Goal: Task Accomplishment & Management: Manage account settings

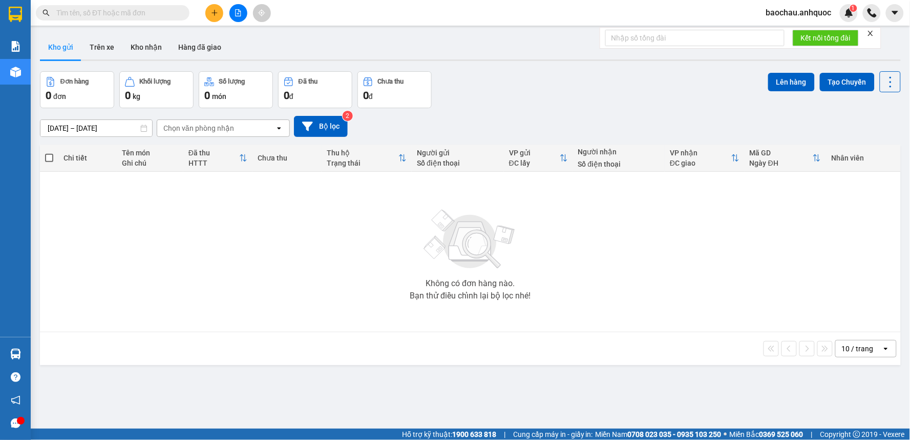
click at [801, 11] on span "baochau.anhquoc" at bounding box center [799, 12] width 82 height 13
click at [798, 32] on span "Đăng xuất" at bounding box center [805, 31] width 60 height 11
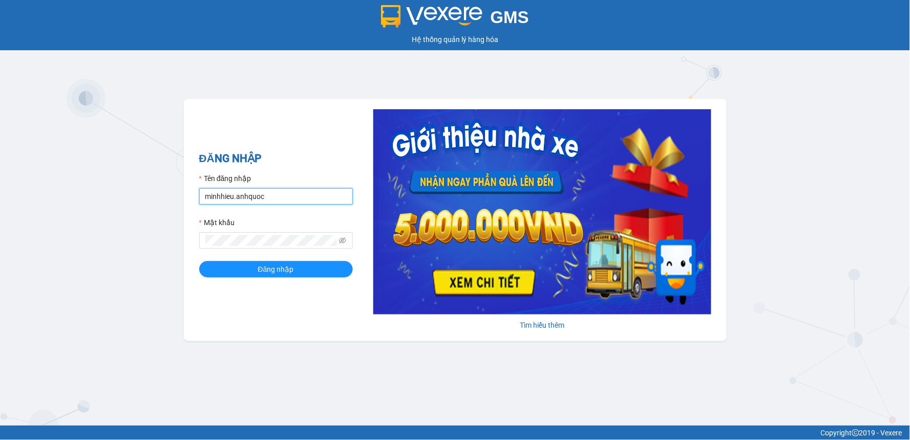
click at [218, 199] on input "minhhieu.anhquoc" at bounding box center [276, 196] width 154 height 16
type input "nhuquynh.anhquoc"
click at [199, 261] on button "Đăng nhập" at bounding box center [276, 269] width 154 height 16
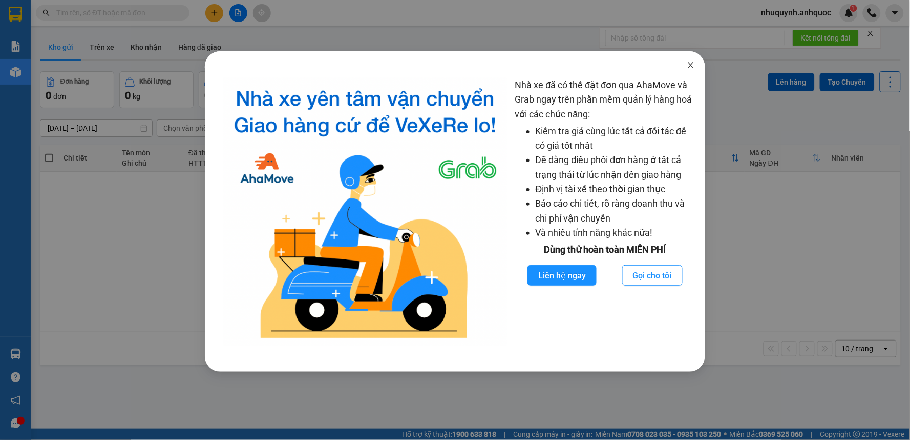
click at [693, 65] on icon "close" at bounding box center [691, 65] width 8 height 8
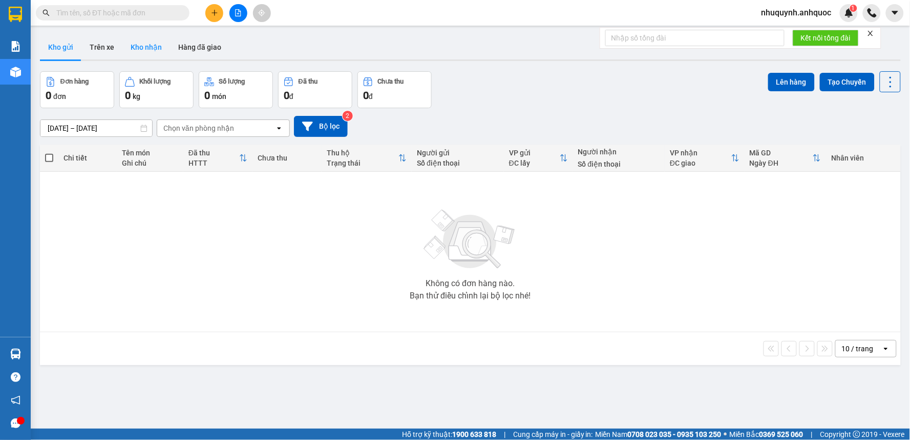
click at [140, 44] on button "Kho nhận" at bounding box center [146, 47] width 48 height 25
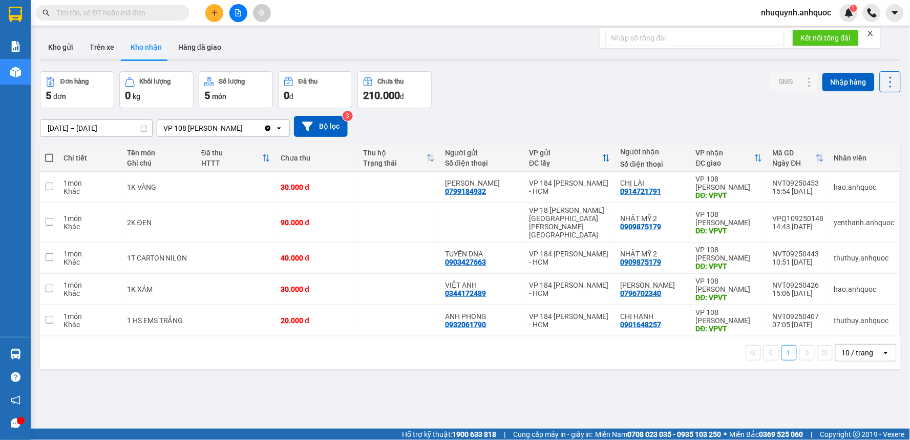
click at [132, 130] on input "13/09/2025 – 15/09/2025" at bounding box center [96, 128] width 112 height 16
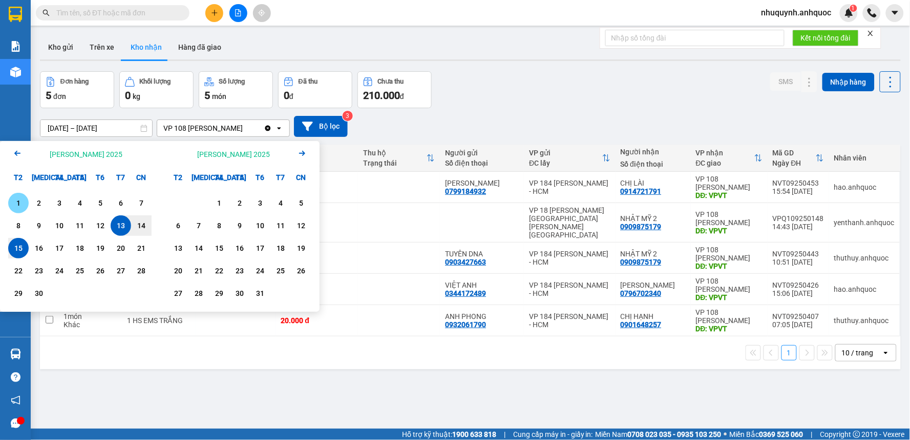
click at [19, 203] on div "1" at bounding box center [18, 203] width 14 height 12
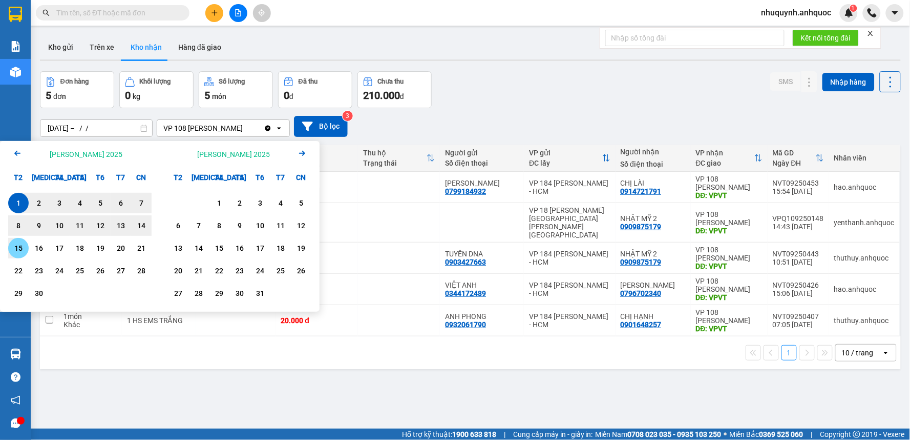
click at [19, 248] on div "15" at bounding box center [18, 248] width 14 height 12
type input "01/09/2025 – 15/09/2025"
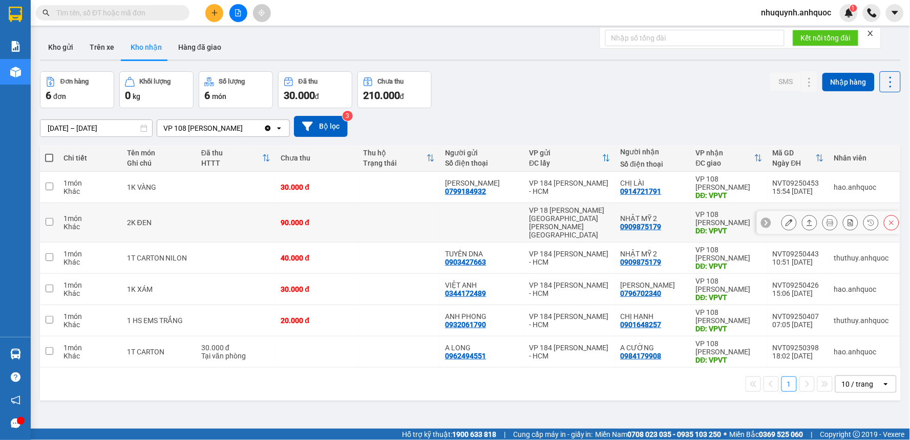
click at [383, 217] on td at bounding box center [399, 222] width 82 height 39
checkbox input "true"
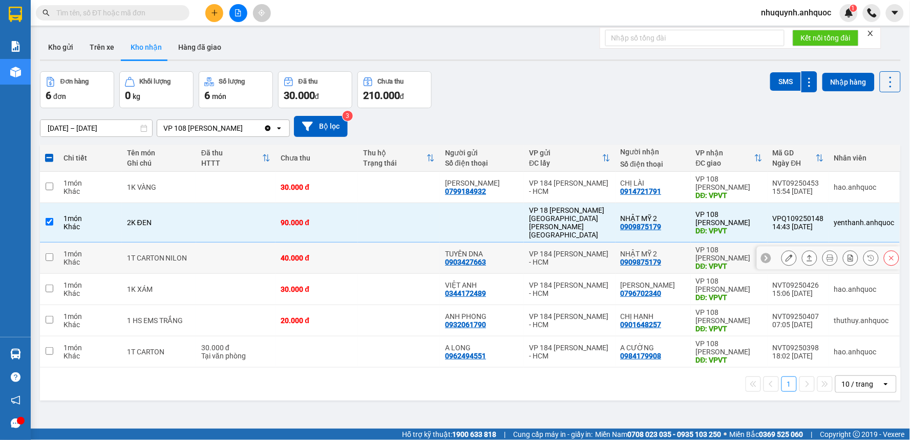
click at [379, 246] on td at bounding box center [399, 257] width 82 height 31
checkbox input "true"
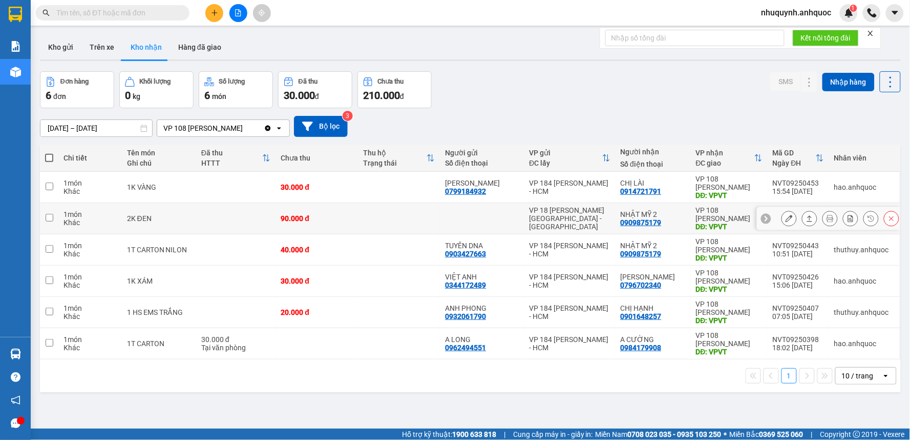
click at [786, 218] on icon at bounding box center [789, 218] width 7 height 7
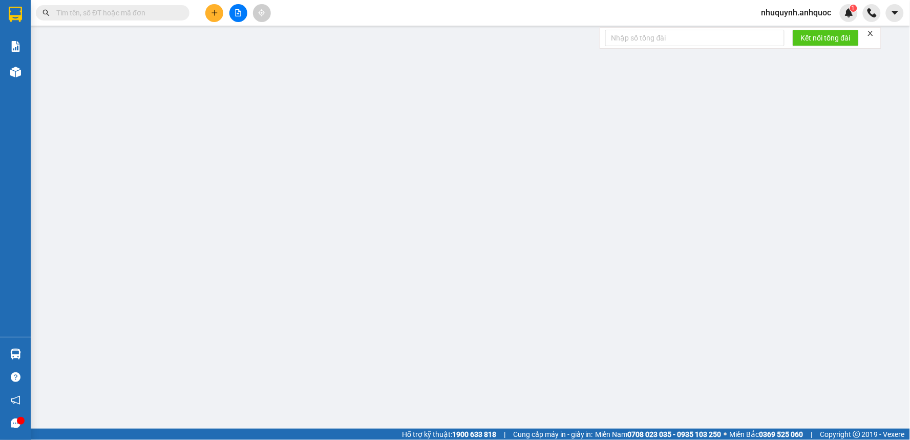
type input "0909875179"
type input "NHẬT MỸ 2"
type input "VPVT"
type input "90.000"
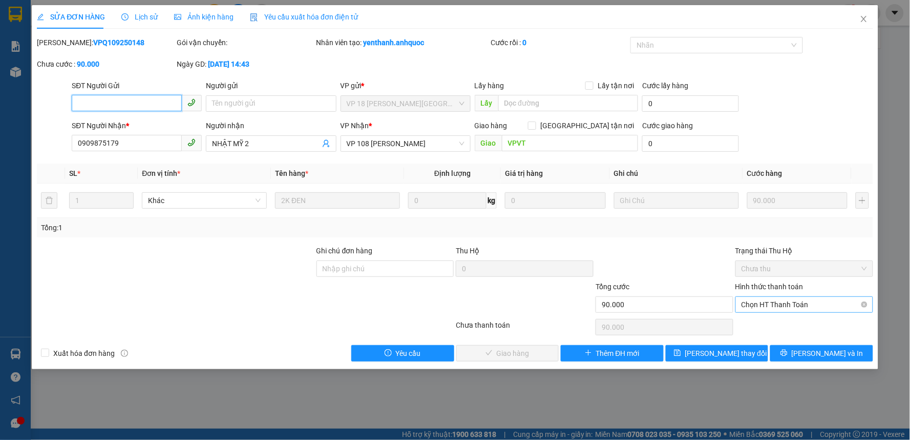
click at [766, 304] on span "Chọn HT Thanh Toán" at bounding box center [805, 304] width 126 height 15
click at [758, 328] on div "Tại văn phòng" at bounding box center [805, 324] width 126 height 11
type input "0"
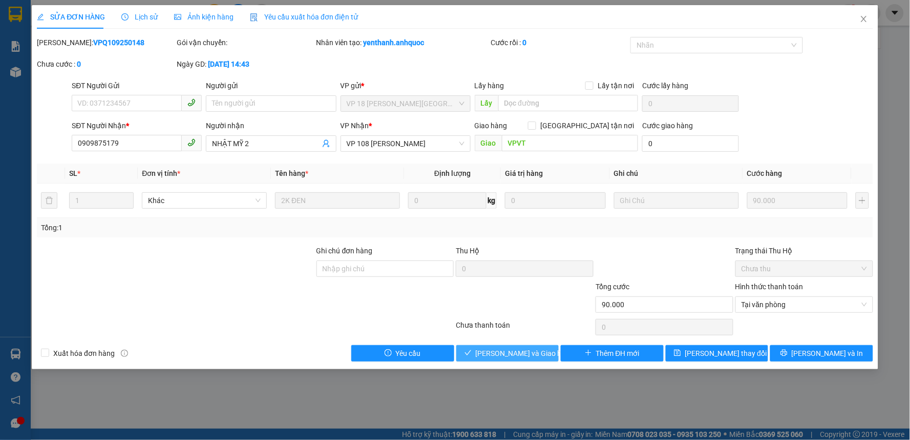
click at [518, 357] on span "Lưu và Giao hàng" at bounding box center [525, 352] width 98 height 11
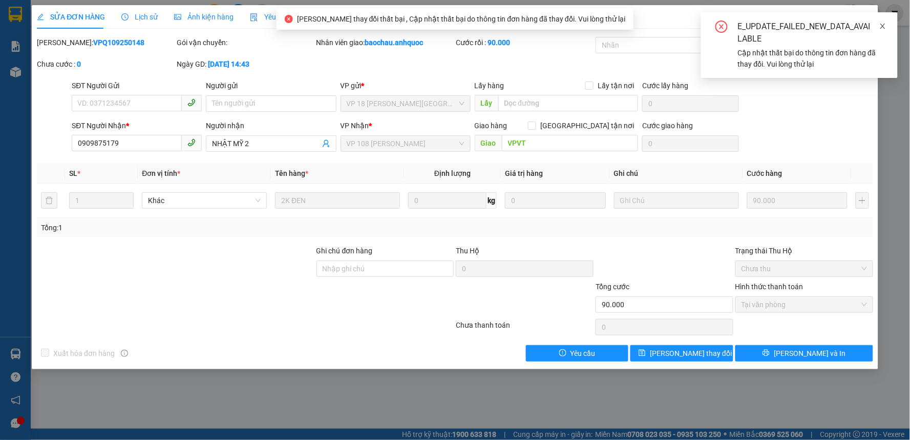
click at [883, 27] on icon "close" at bounding box center [883, 26] width 5 height 5
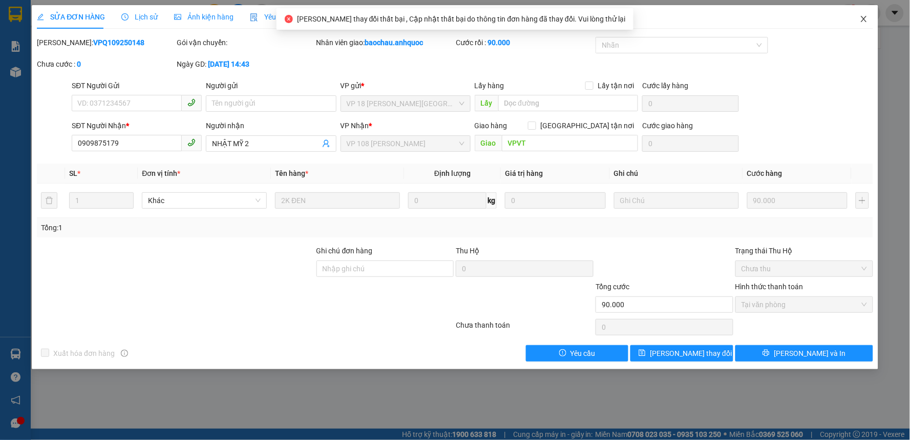
click at [863, 22] on icon "close" at bounding box center [864, 19] width 6 height 6
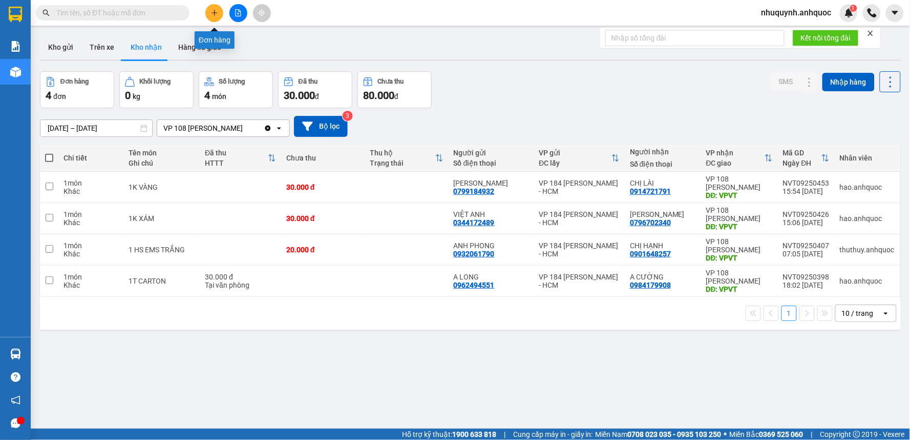
click at [214, 13] on icon "plus" at bounding box center [214, 12] width 7 height 7
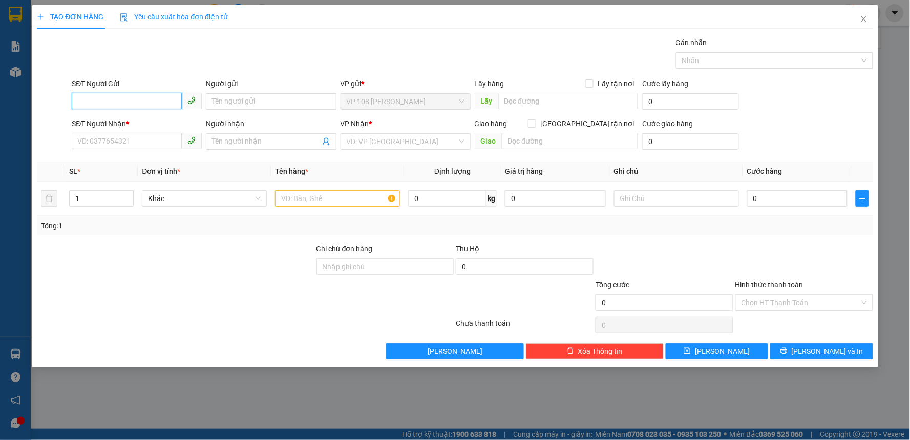
click at [136, 108] on input "SĐT Người Gửi" at bounding box center [127, 101] width 110 height 16
type input "0913693169"
click at [258, 99] on input "Người gửi" at bounding box center [271, 101] width 130 height 16
type input "N"
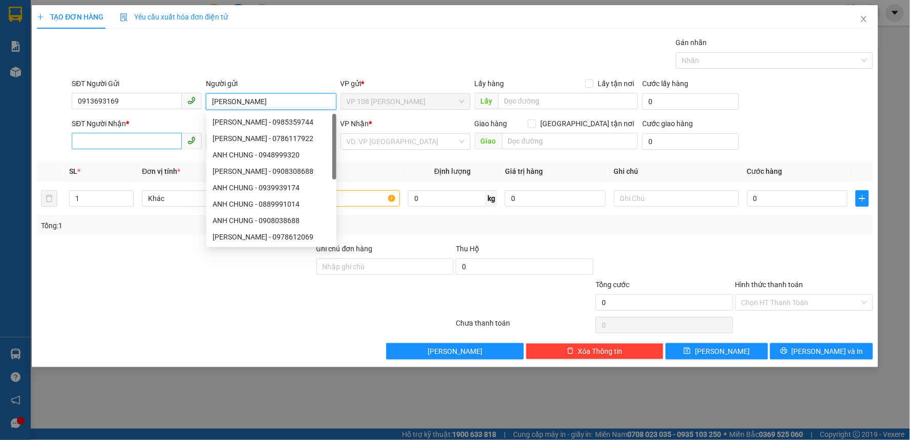
type input "ANH CHUNG"
click at [149, 141] on input "SĐT Người Nhận *" at bounding box center [127, 141] width 110 height 16
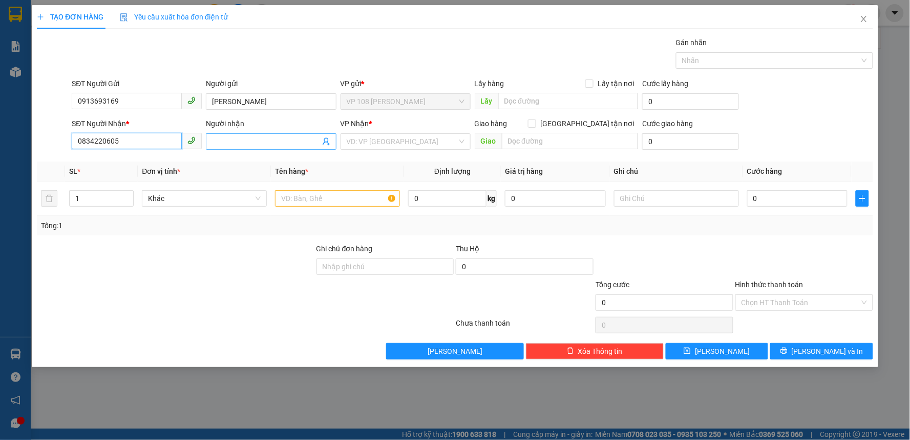
type input "0834220605"
click at [246, 140] on input "Người nhận" at bounding box center [266, 141] width 108 height 11
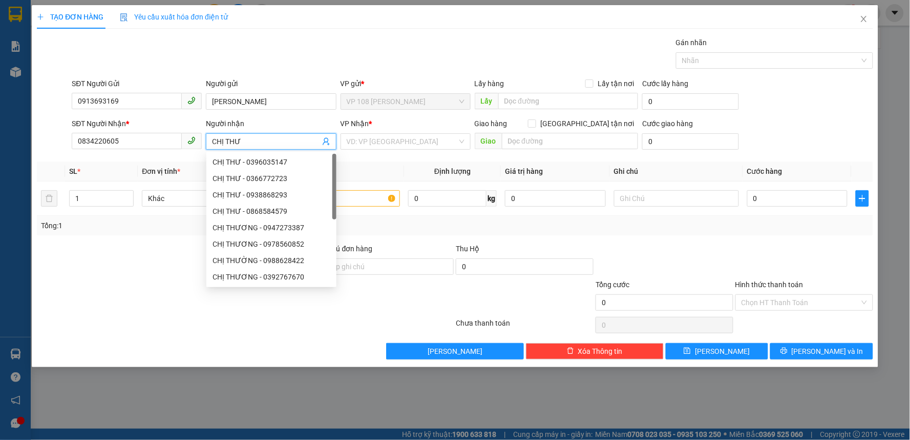
type input "CHỊ THƯ"
click at [402, 153] on div "VP Nhận * VD: VP Sài Gòn" at bounding box center [406, 136] width 130 height 36
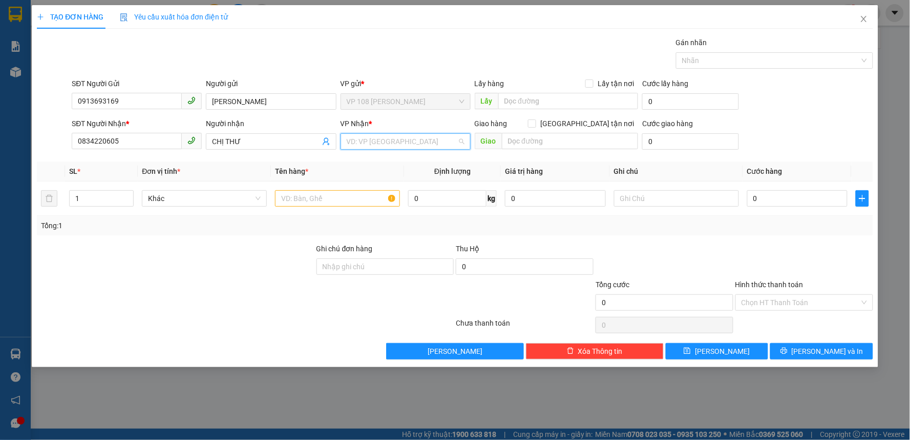
click at [412, 143] on input "search" at bounding box center [402, 141] width 111 height 15
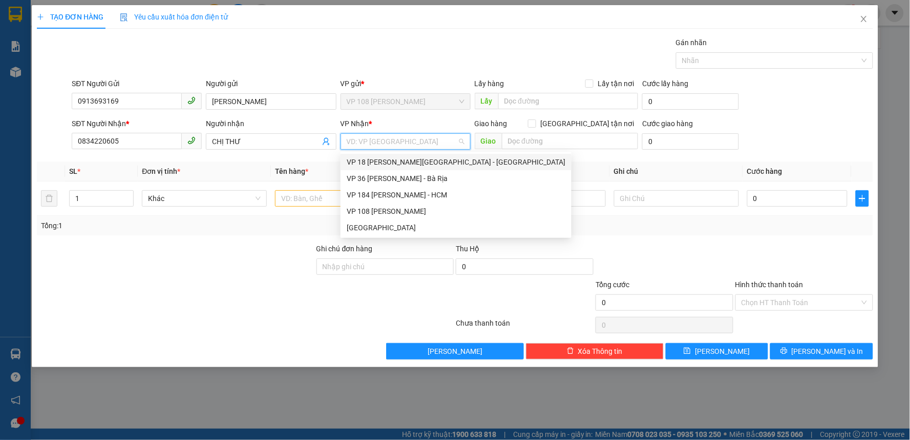
click at [398, 161] on div "VP 18 Nguyễn Thái Bình - Quận 1" at bounding box center [456, 161] width 219 height 11
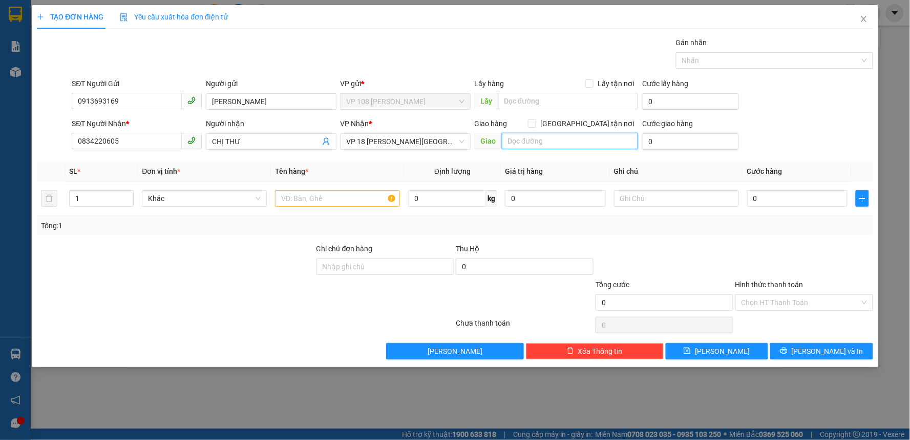
click at [549, 140] on input "text" at bounding box center [570, 141] width 137 height 16
type input "VPQ1"
click at [341, 201] on input "text" at bounding box center [337, 198] width 125 height 16
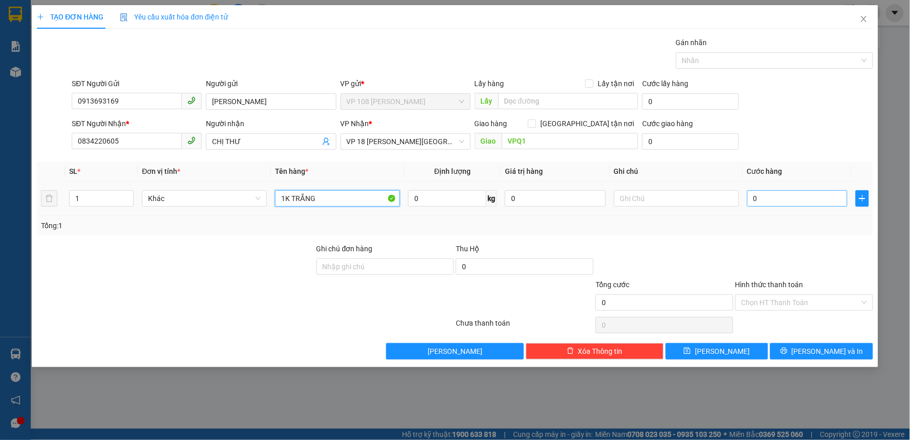
type input "1K TRẮNG"
click at [826, 196] on input "0" at bounding box center [797, 198] width 101 height 16
type input "3"
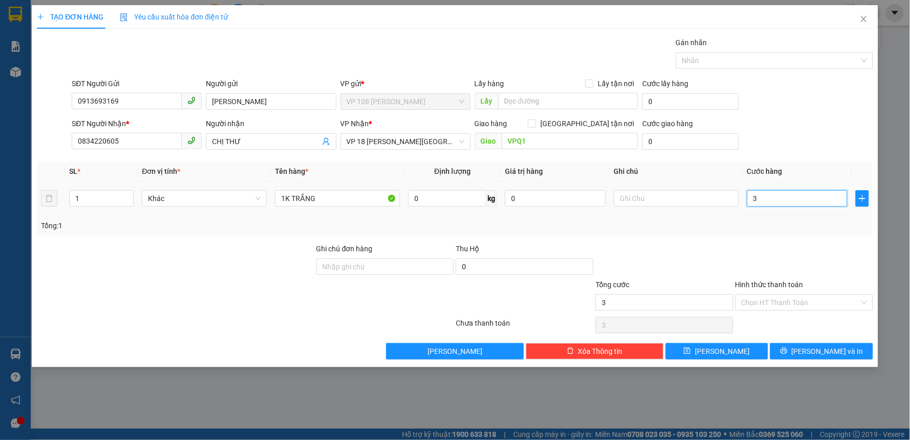
type input "30"
type input "300"
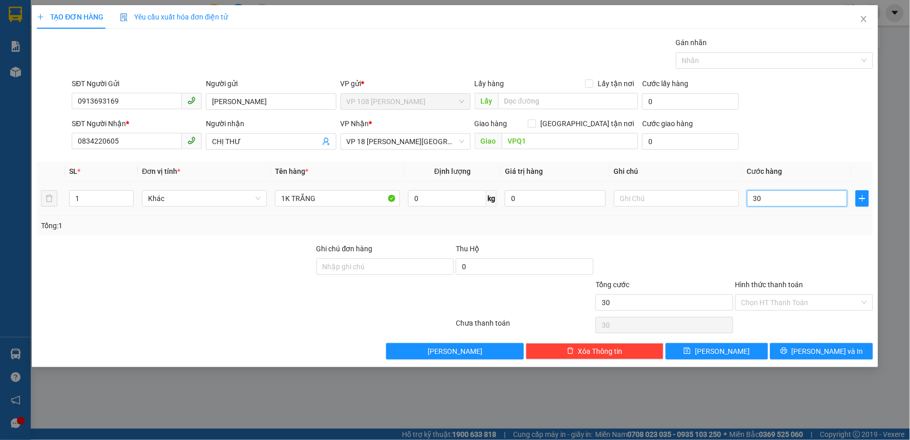
type input "300"
type input "3.000"
type input "30.000"
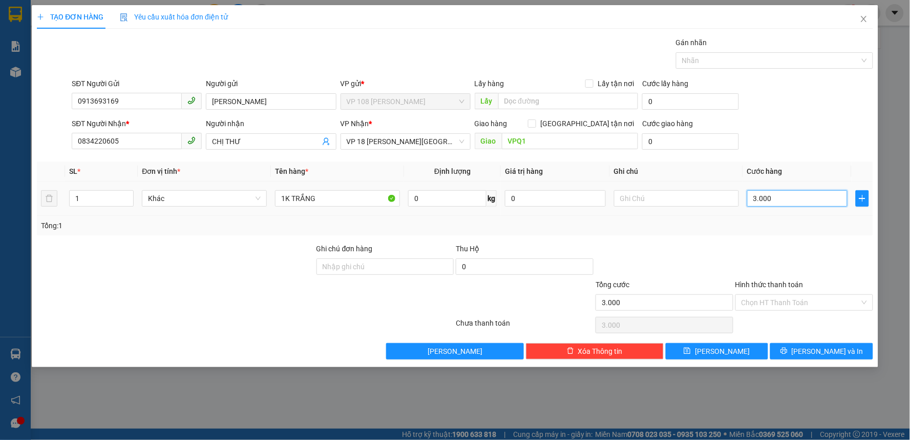
type input "30.000"
type input "300.000"
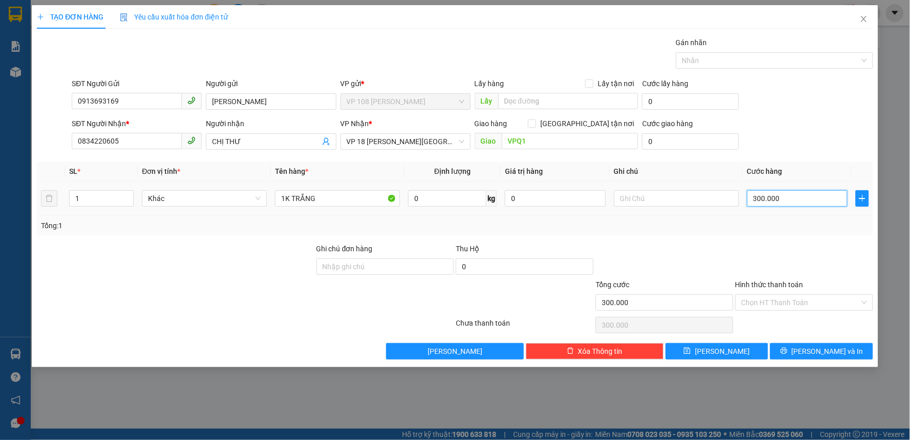
type input "30.000"
click at [794, 304] on input "Hình thức thanh toán" at bounding box center [801, 302] width 118 height 15
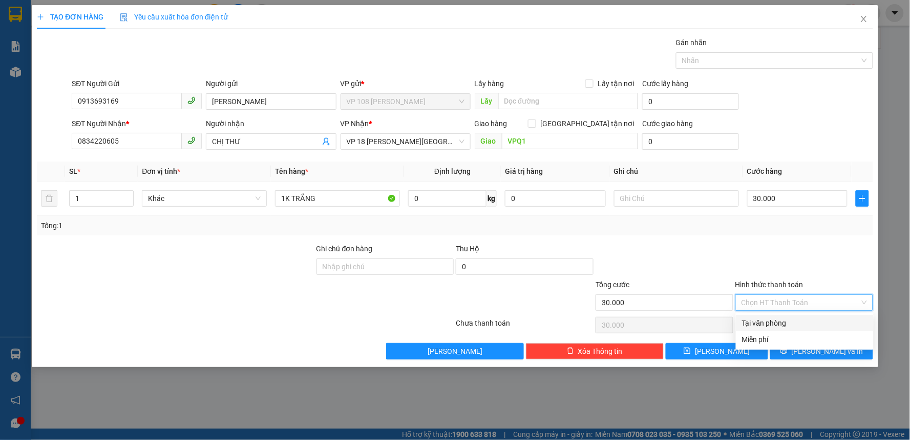
click at [767, 319] on div "Tại văn phòng" at bounding box center [805, 322] width 126 height 11
type input "0"
click at [830, 350] on span "Lưu và In" at bounding box center [828, 350] width 72 height 11
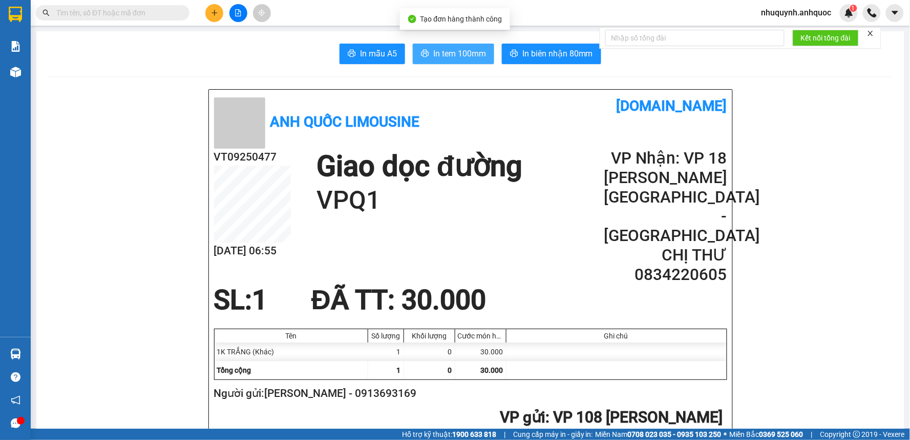
click at [438, 51] on span "In tem 100mm" at bounding box center [459, 53] width 53 height 13
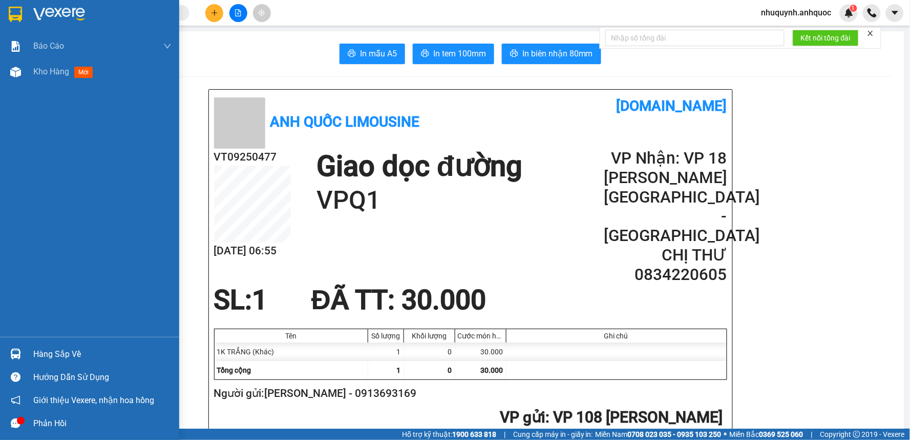
click at [11, 12] on img at bounding box center [15, 14] width 13 height 15
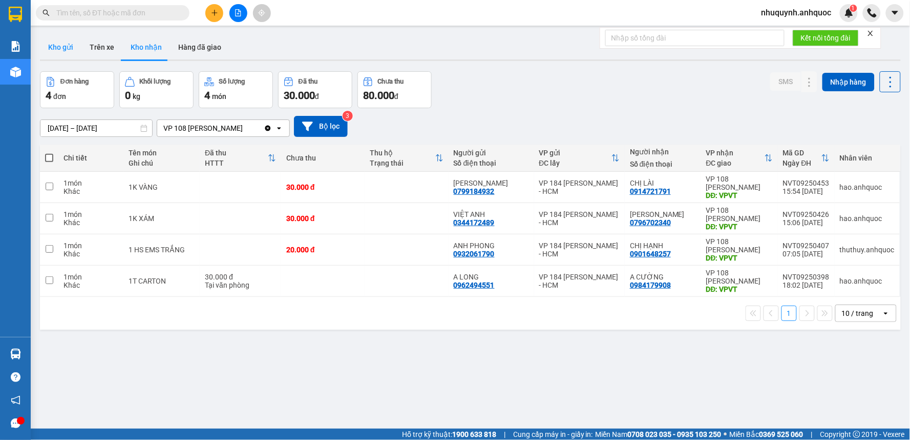
click at [72, 48] on button "Kho gửi" at bounding box center [60, 47] width 41 height 25
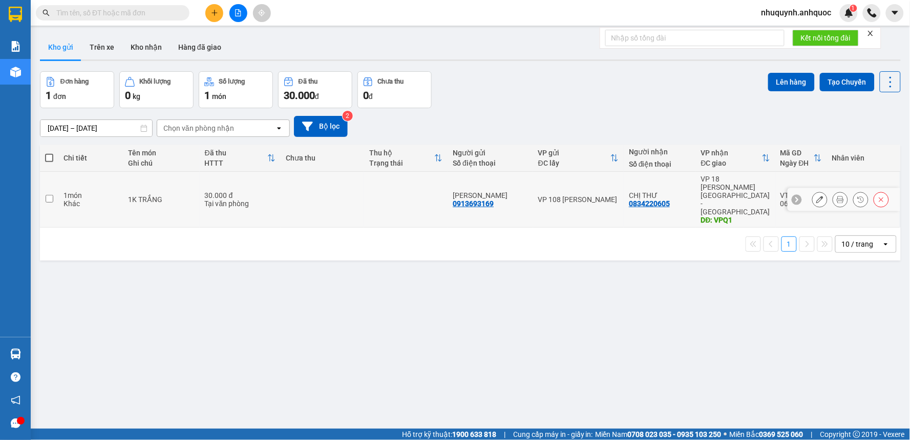
click at [324, 186] on td at bounding box center [322, 200] width 83 height 56
checkbox input "true"
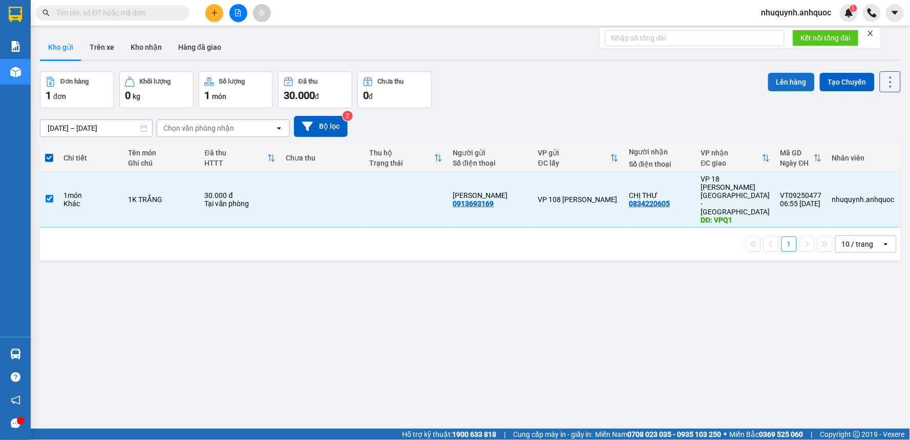
click at [784, 74] on button "Lên hàng" at bounding box center [791, 82] width 47 height 18
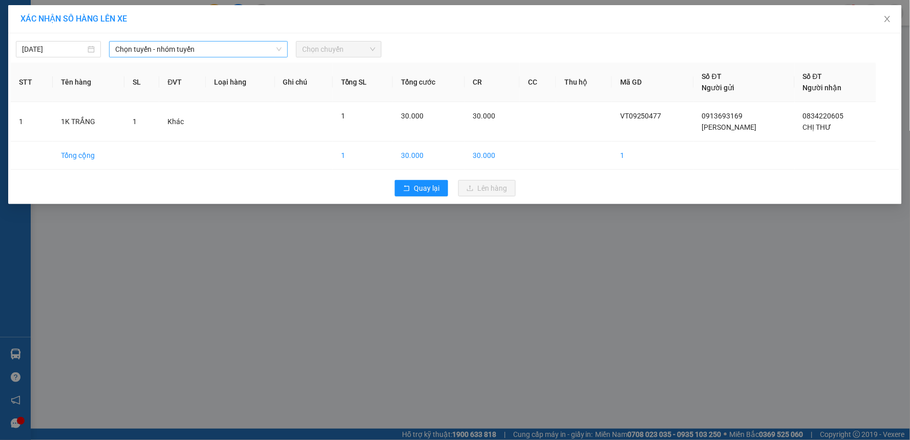
click at [242, 47] on span "Chọn tuyến - nhóm tuyến" at bounding box center [198, 48] width 166 height 15
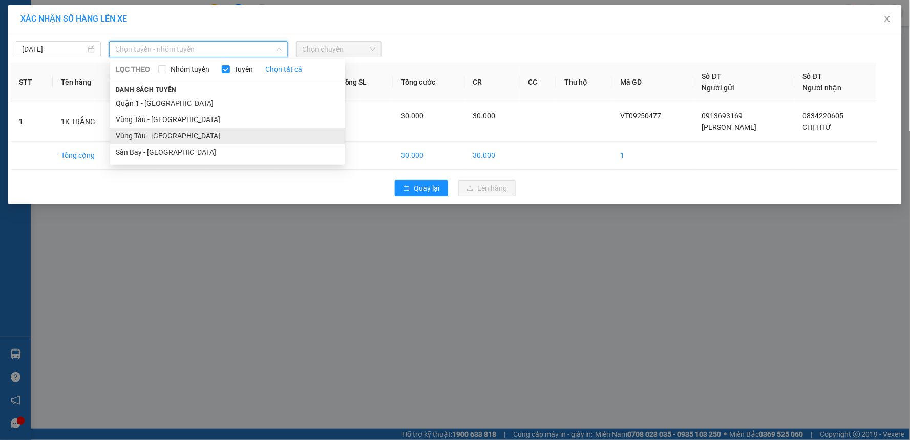
click at [173, 132] on li "Vũng Tàu - Sân Bay" at bounding box center [228, 136] width 236 height 16
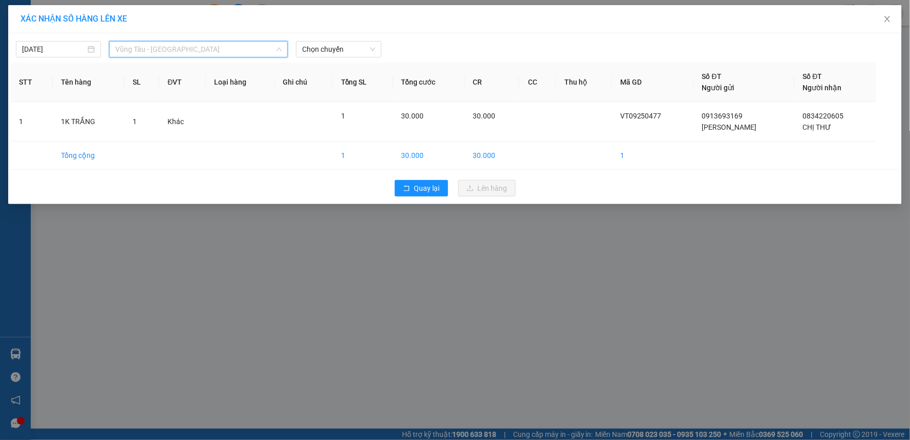
click at [237, 46] on span "Vũng Tàu - Sân Bay" at bounding box center [198, 48] width 166 height 15
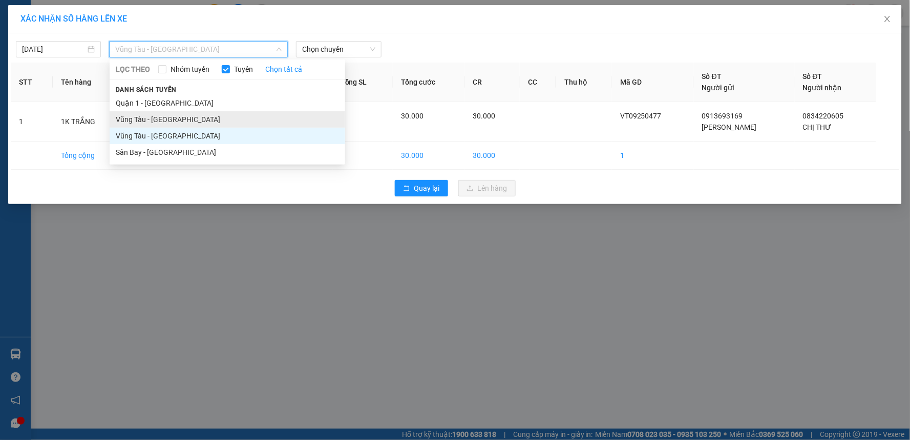
click at [157, 124] on li "Vũng Tàu - Quận 1" at bounding box center [228, 119] width 236 height 16
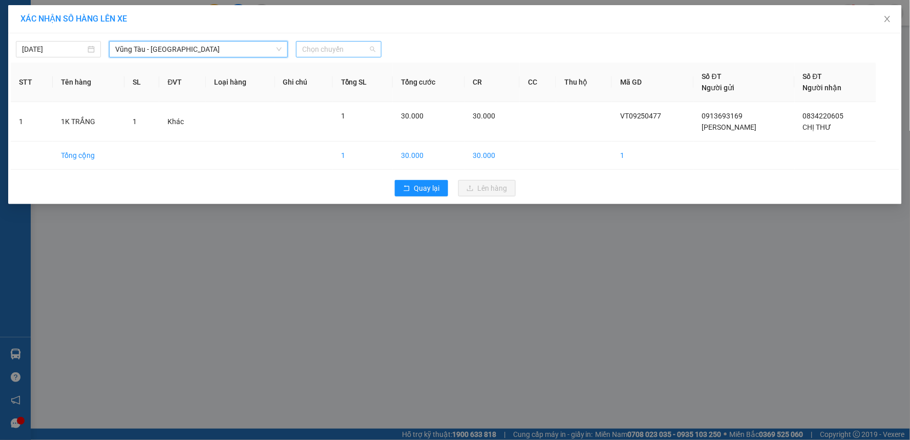
click at [318, 48] on span "Chọn chuyến" at bounding box center [338, 48] width 73 height 15
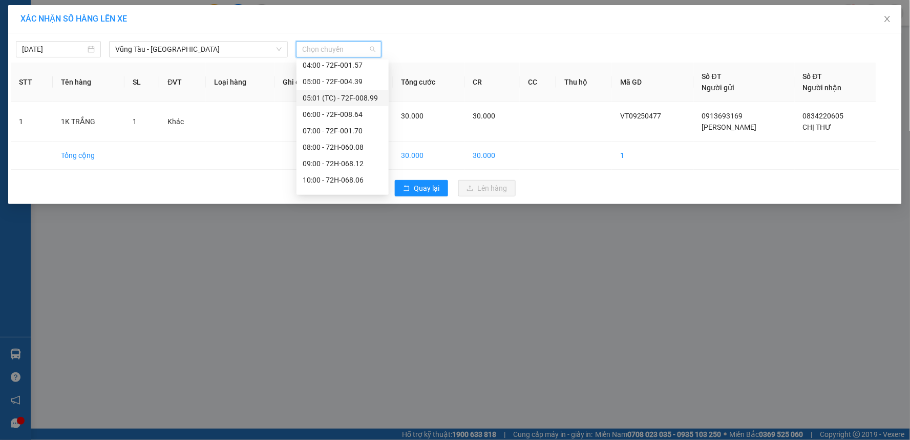
scroll to position [57, 0]
click at [308, 123] on div "08:00 - 72H-060.08" at bounding box center [343, 127] width 80 height 11
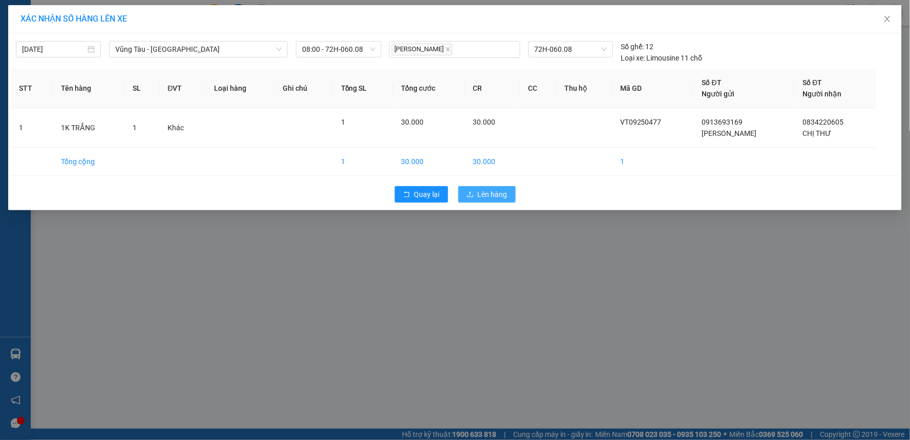
click at [496, 197] on span "Lên hàng" at bounding box center [493, 194] width 30 height 11
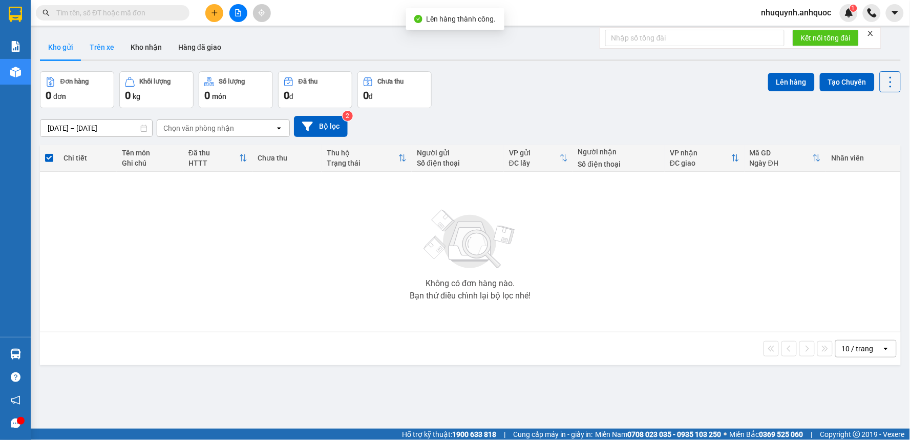
click at [94, 49] on button "Trên xe" at bounding box center [101, 47] width 41 height 25
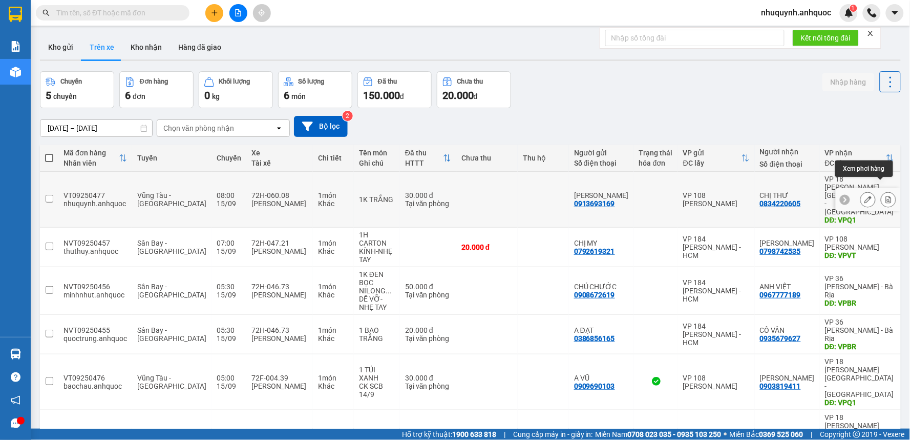
click at [886, 196] on icon at bounding box center [889, 199] width 6 height 7
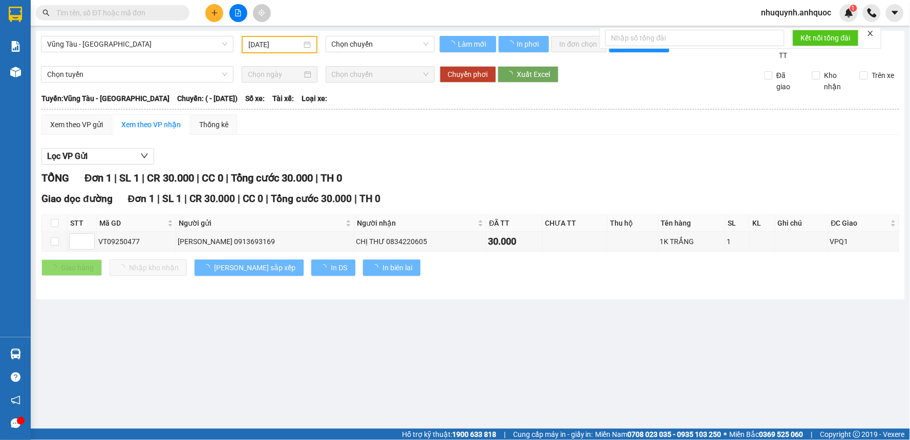
type input "15/09/2025"
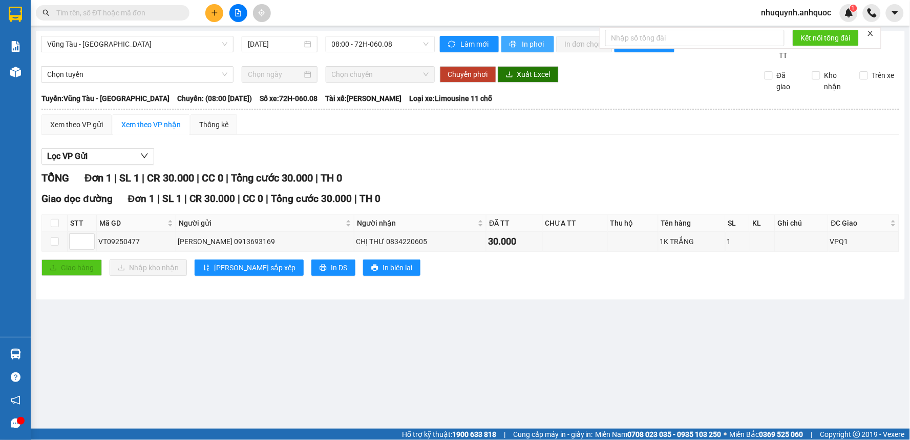
click at [534, 45] on span "In phơi" at bounding box center [534, 43] width 24 height 11
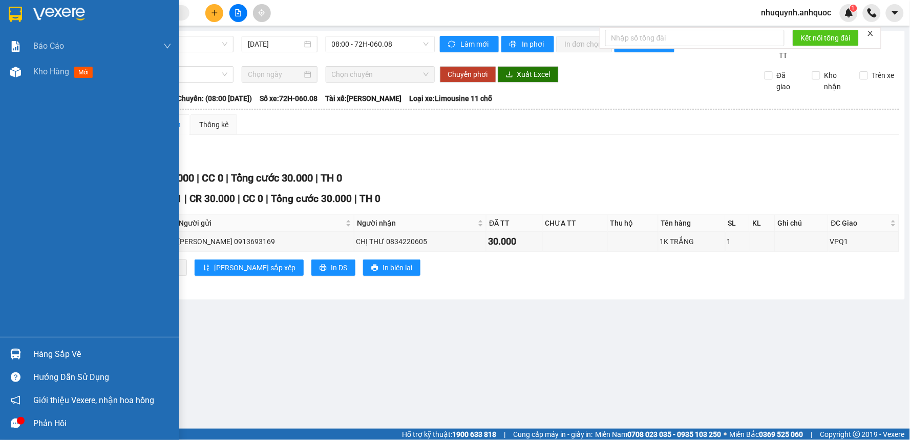
click at [55, 12] on img at bounding box center [59, 14] width 52 height 15
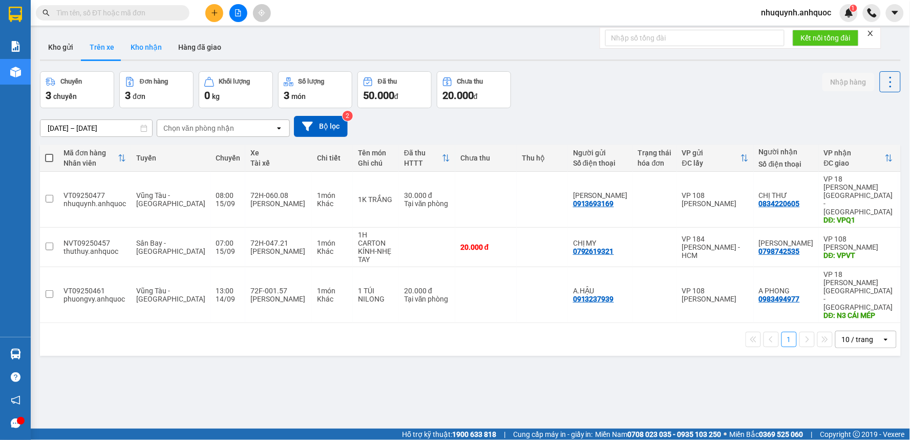
click at [140, 43] on button "Kho nhận" at bounding box center [146, 47] width 48 height 25
type input "01/09/2025 – 15/09/2025"
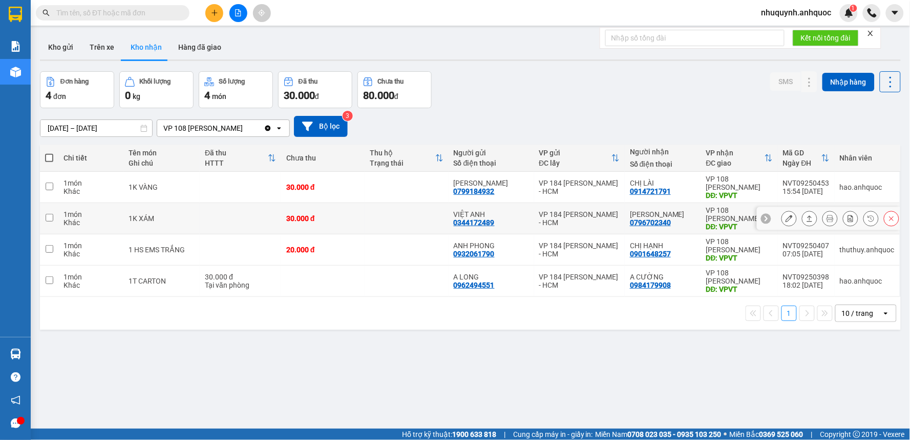
click at [386, 220] on td at bounding box center [406, 218] width 83 height 31
checkbox input "true"
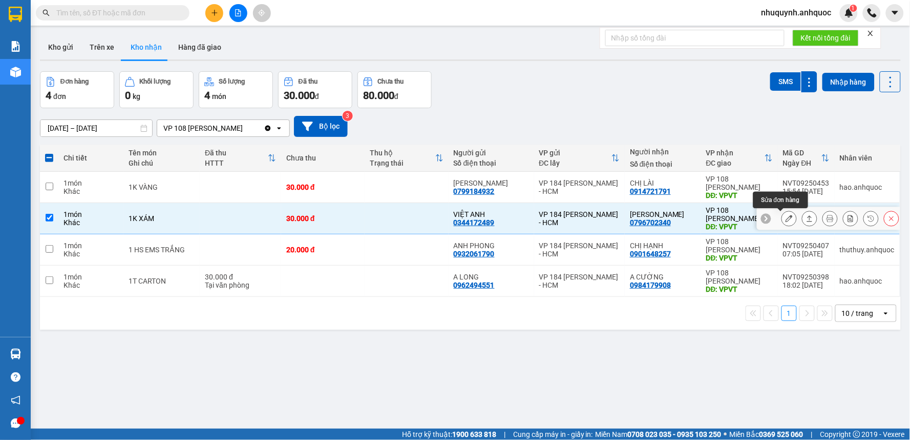
click at [786, 219] on icon at bounding box center [789, 218] width 7 height 7
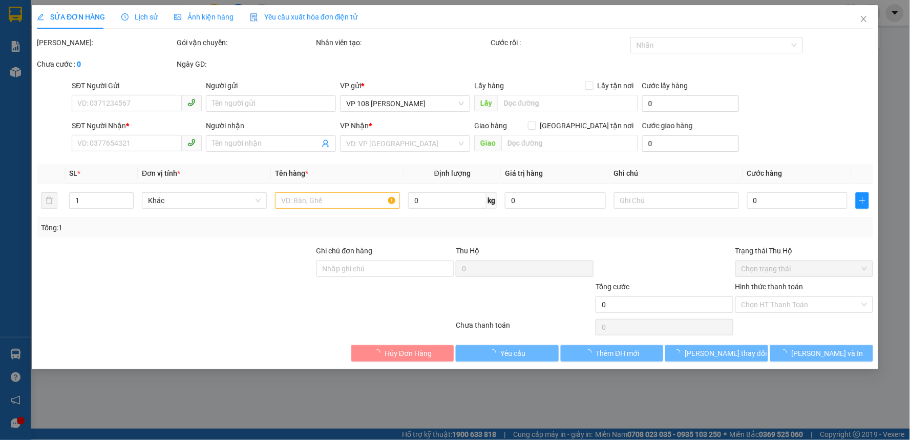
type input "0344172489"
type input "VIỆT ANH"
type input "0796702340"
type input "ANH BẢO"
type input "VPVT"
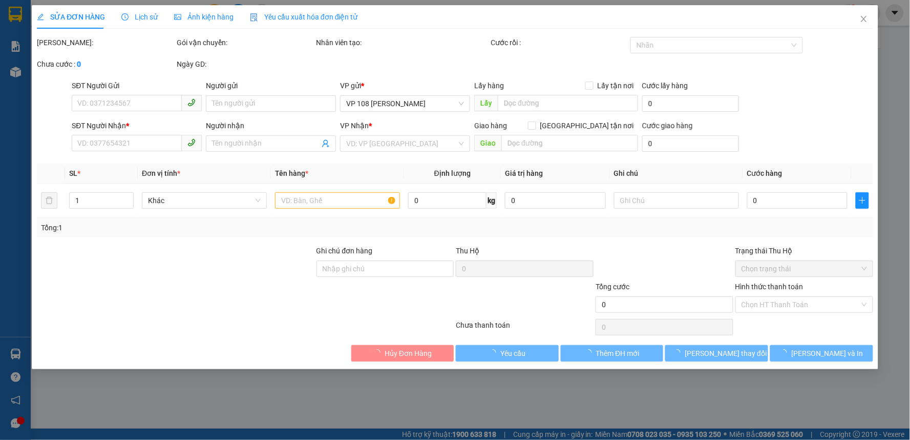
type input "30.000"
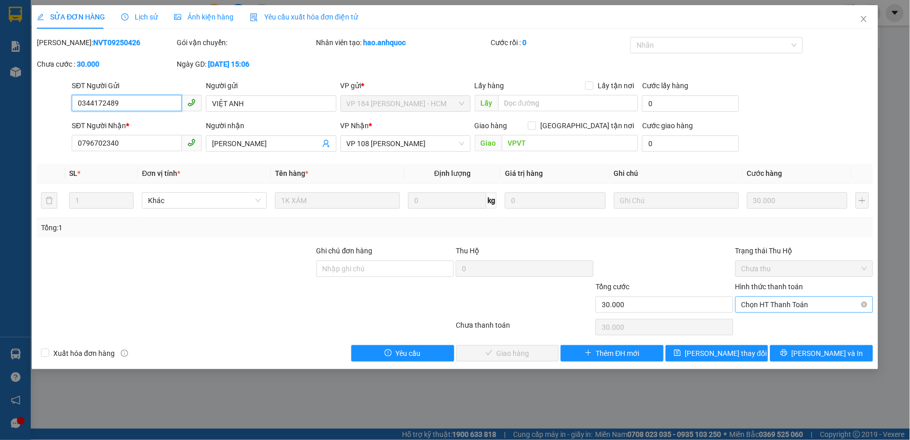
click at [758, 304] on span "Chọn HT Thanh Toán" at bounding box center [805, 304] width 126 height 15
click at [755, 321] on div "Tại văn phòng" at bounding box center [805, 324] width 126 height 11
type input "0"
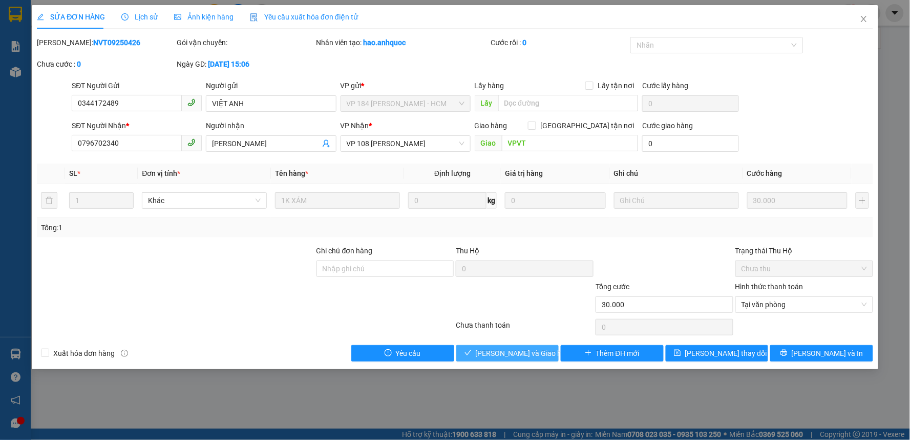
click at [516, 350] on span "Lưu và Giao hàng" at bounding box center [525, 352] width 98 height 11
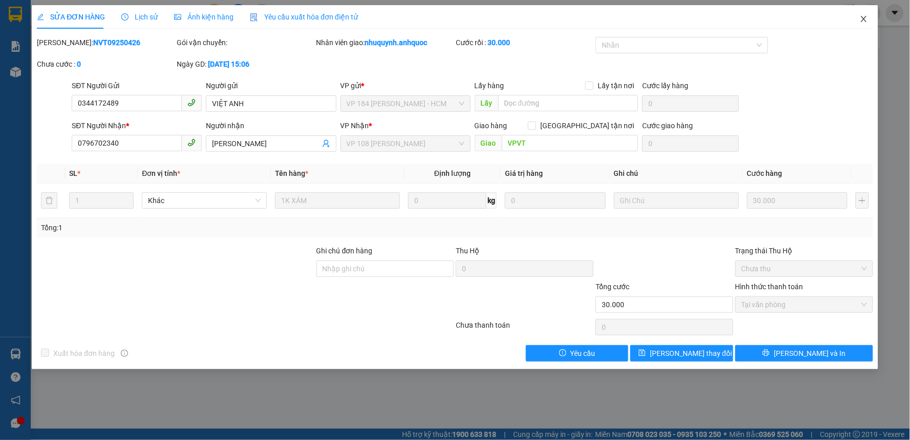
click at [863, 20] on icon "close" at bounding box center [864, 19] width 6 height 6
